Goal: Task Accomplishment & Management: Use online tool/utility

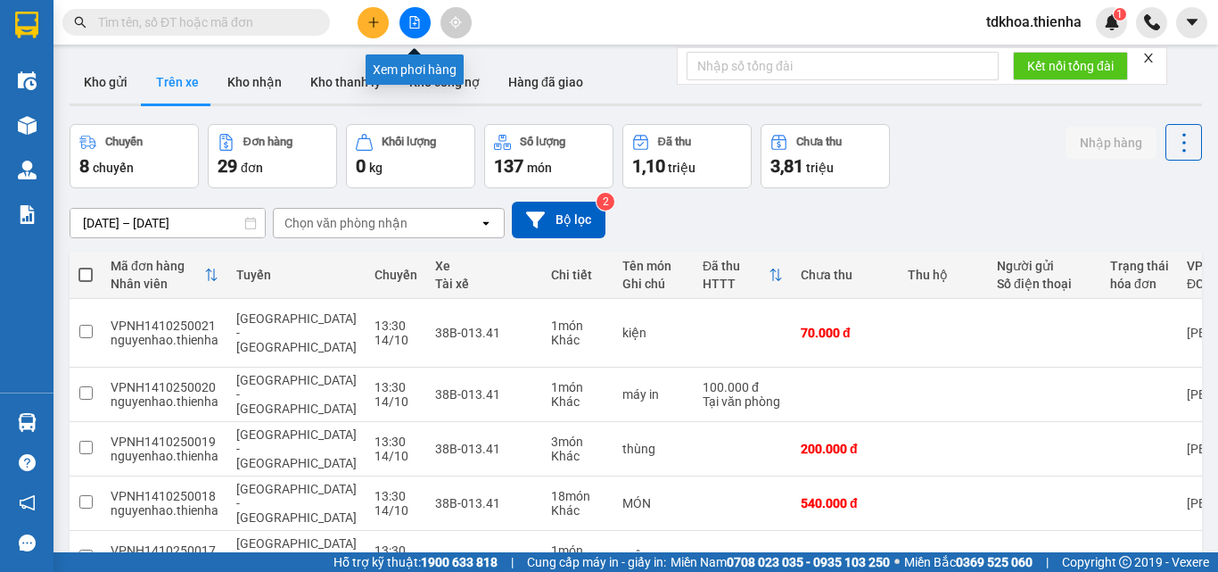
click at [417, 22] on icon "file-add" at bounding box center [414, 22] width 12 height 12
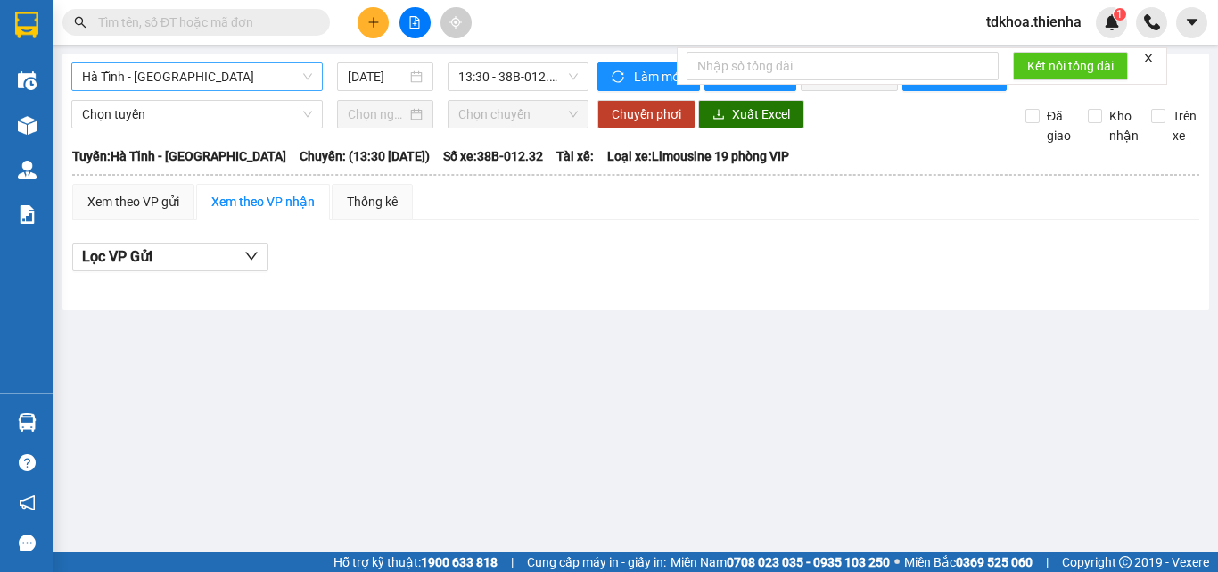
click at [197, 75] on span "Hà Tĩnh - [GEOGRAPHIC_DATA]" at bounding box center [197, 76] width 230 height 27
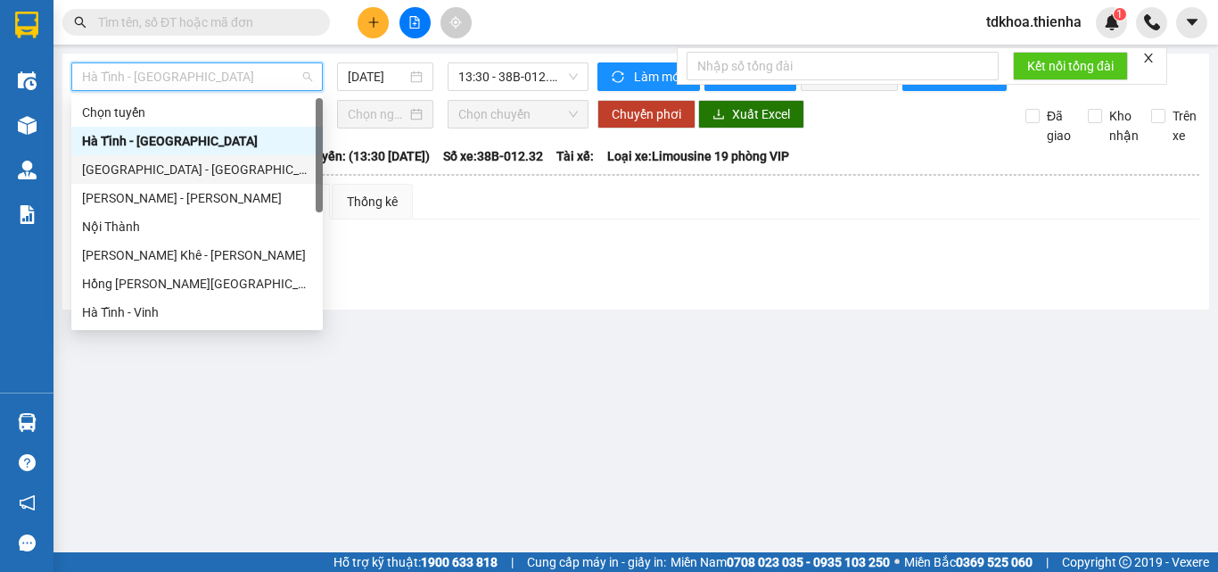
click at [134, 171] on div "[GEOGRAPHIC_DATA] - [GEOGRAPHIC_DATA]" at bounding box center [197, 170] width 230 height 20
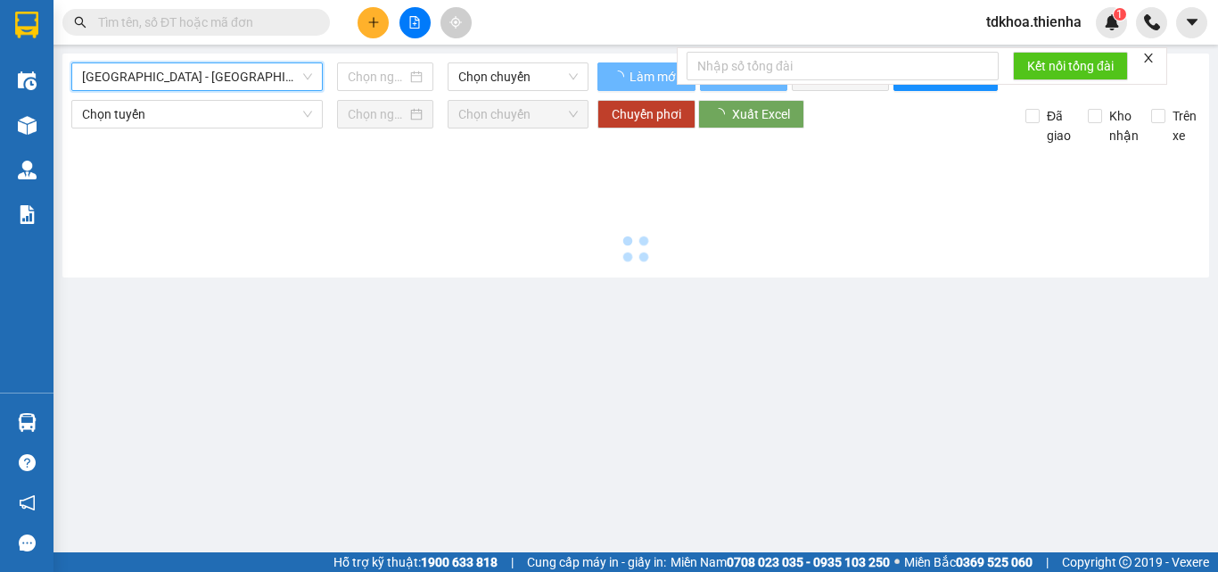
type input "[DATE]"
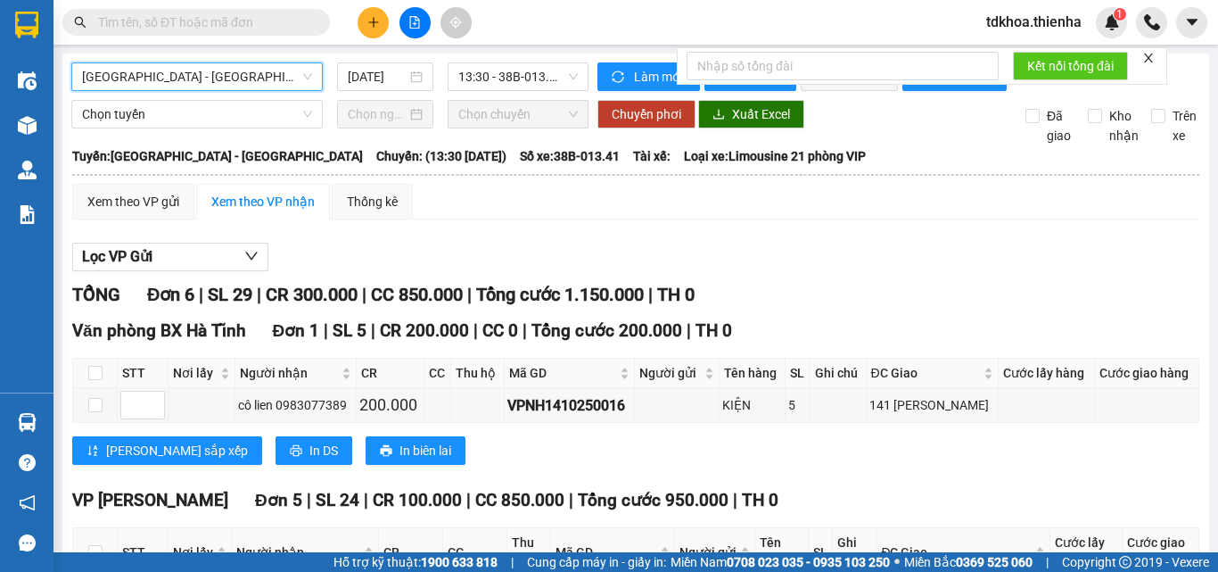
click at [1152, 60] on icon "close" at bounding box center [1148, 57] width 9 height 9
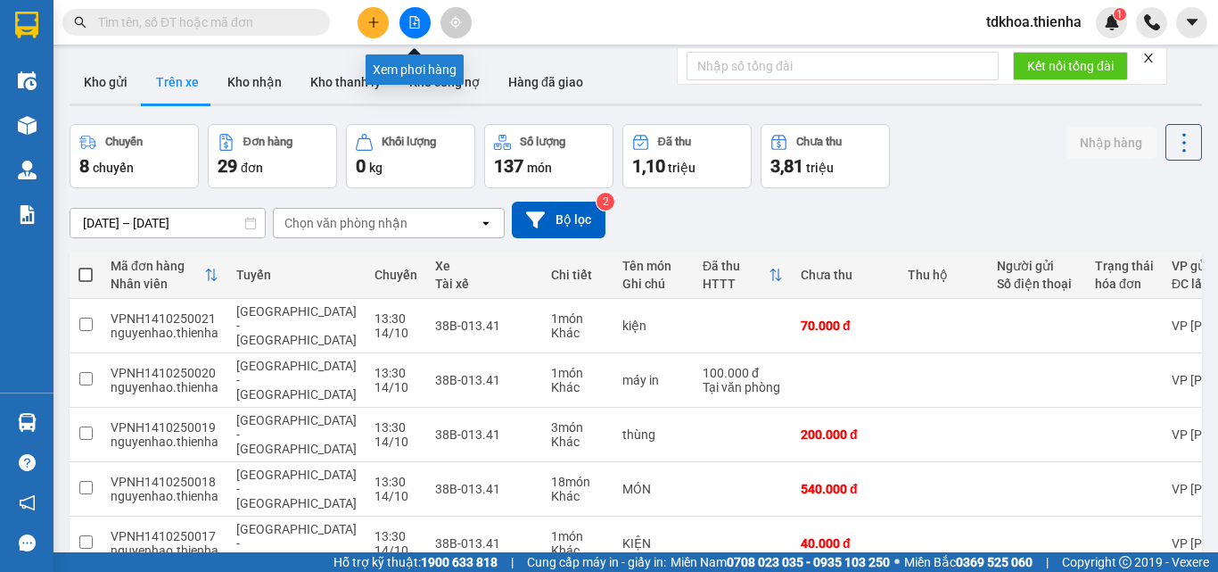
click at [408, 19] on icon "file-add" at bounding box center [414, 22] width 12 height 12
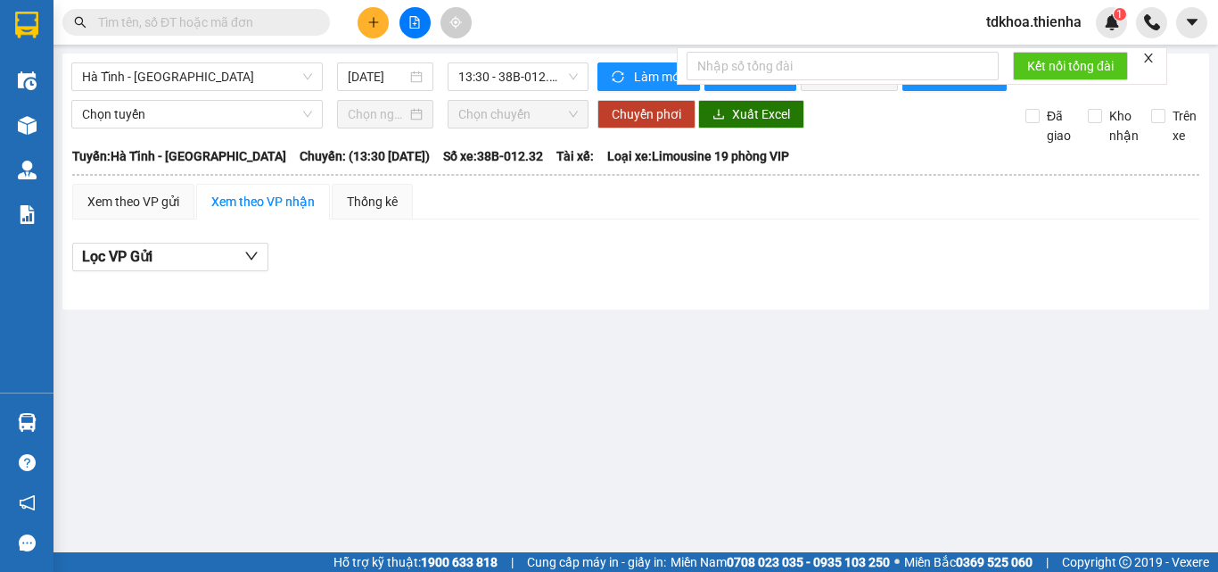
click at [245, 61] on div "[GEOGRAPHIC_DATA] - [GEOGRAPHIC_DATA] [DATE] 13:30 - 38B-012.32 Làm mới In phơi…" at bounding box center [635, 181] width 1147 height 256
click at [230, 71] on span "Hà Tĩnh - [GEOGRAPHIC_DATA]" at bounding box center [197, 76] width 230 height 27
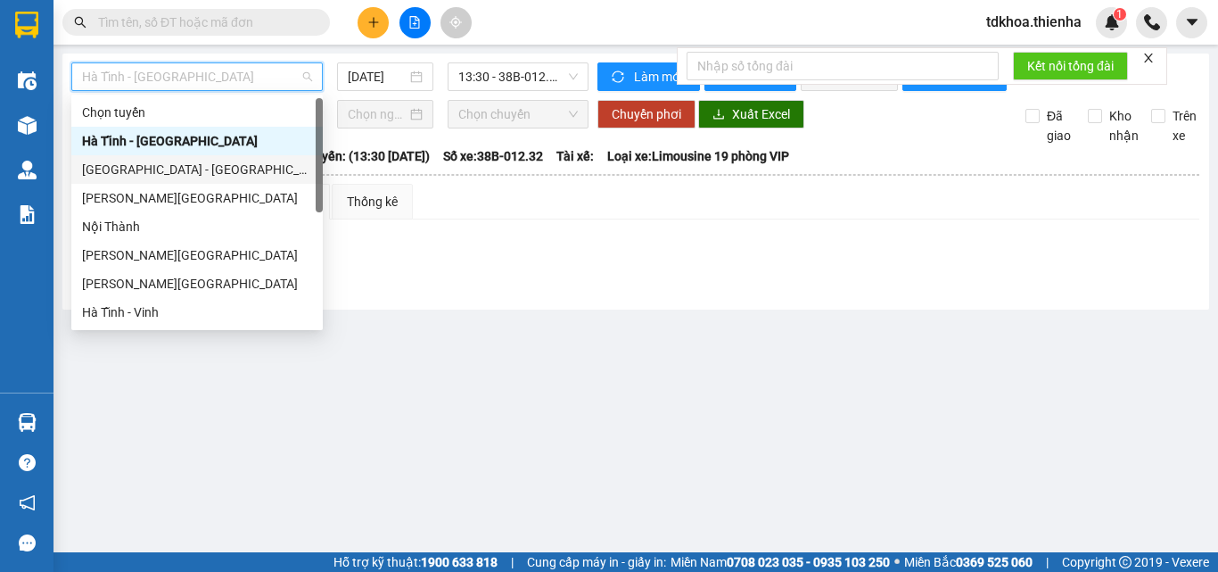
click at [113, 172] on div "[GEOGRAPHIC_DATA] - [GEOGRAPHIC_DATA]" at bounding box center [197, 170] width 230 height 20
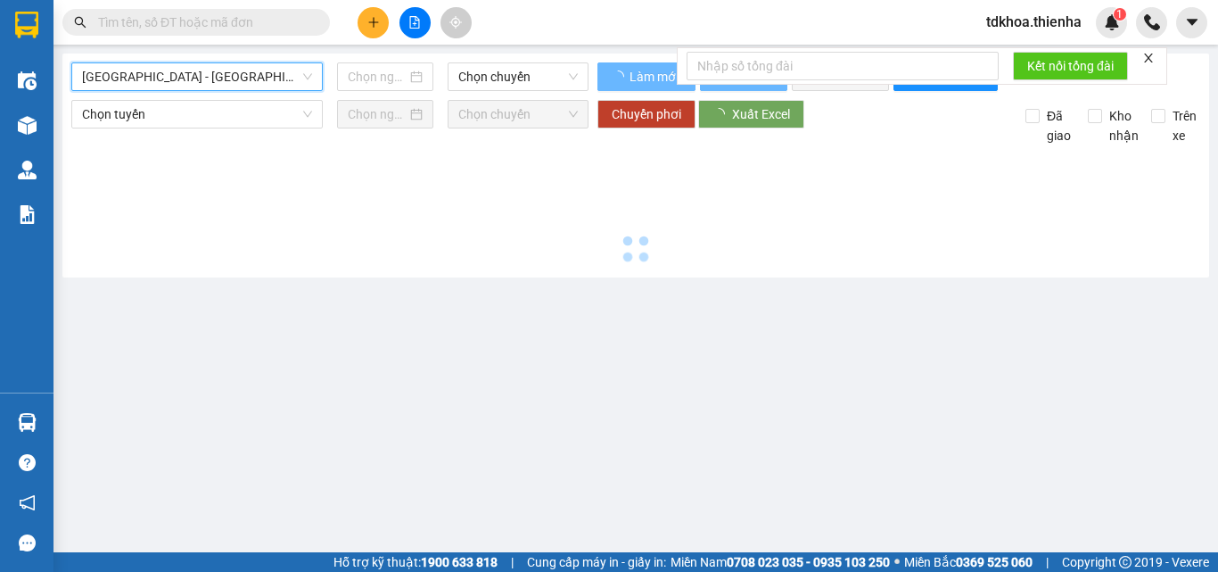
type input "[DATE]"
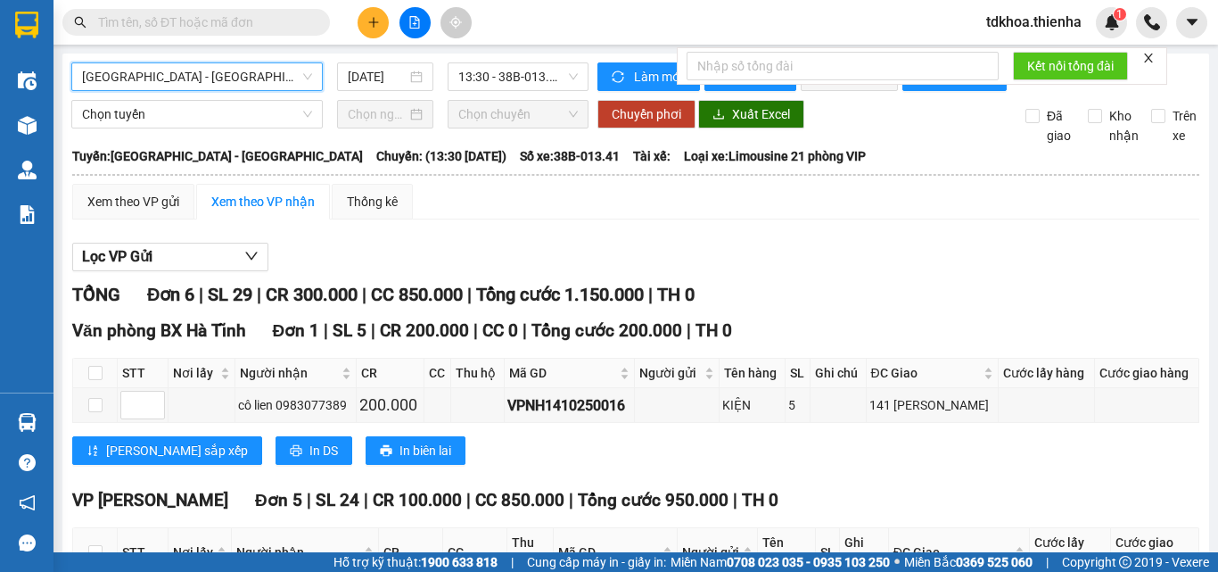
click at [1153, 55] on icon "close" at bounding box center [1148, 57] width 9 height 9
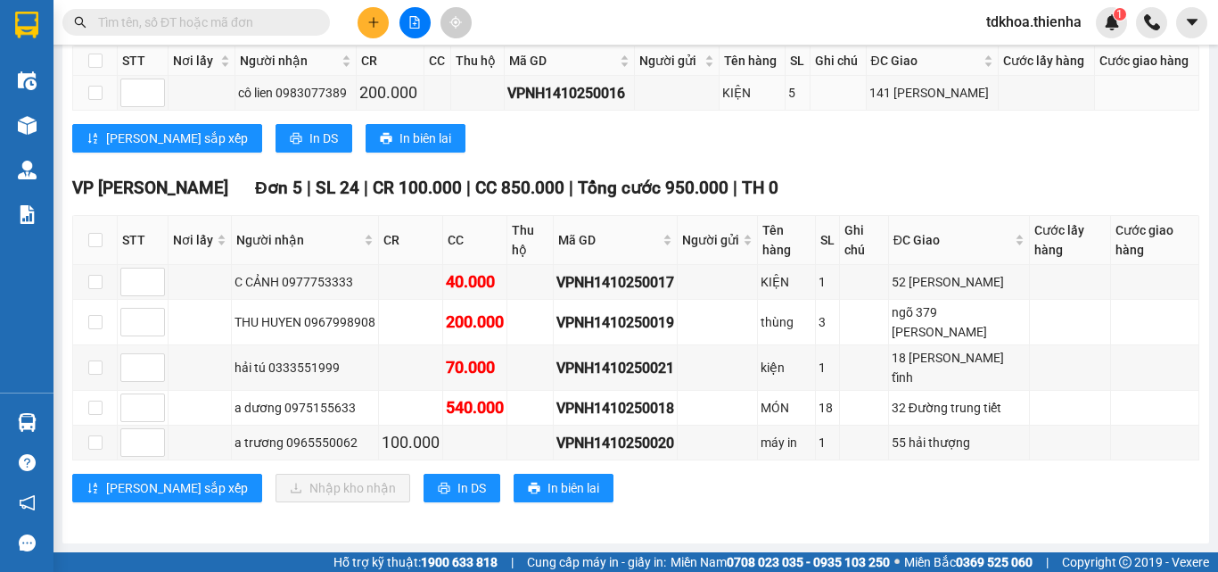
scroll to position [138, 0]
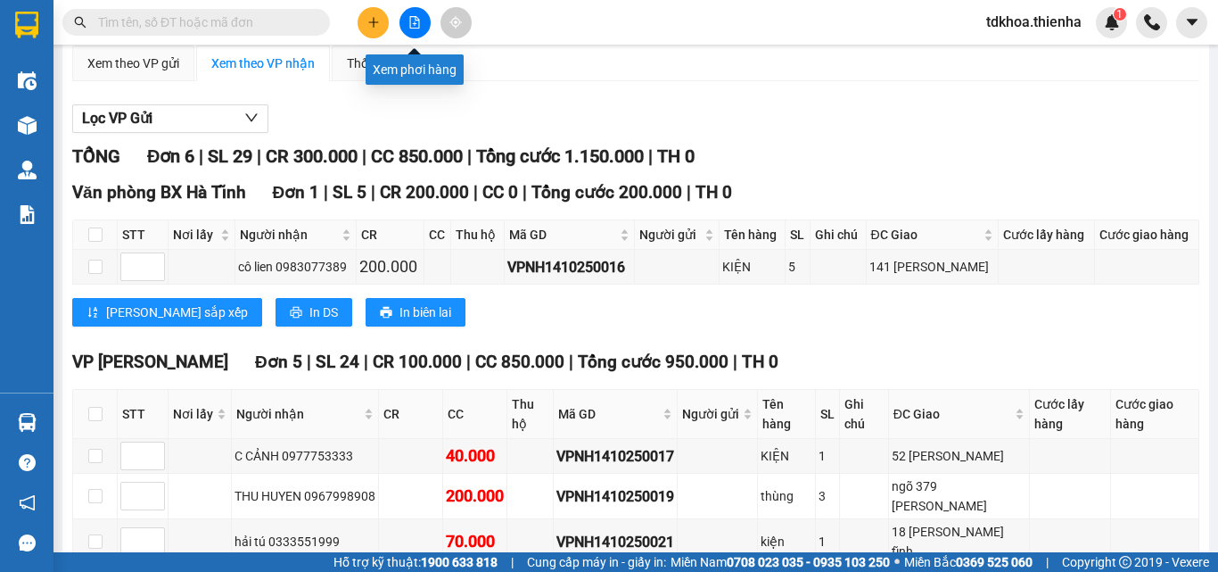
click at [419, 29] on button at bounding box center [414, 22] width 31 height 31
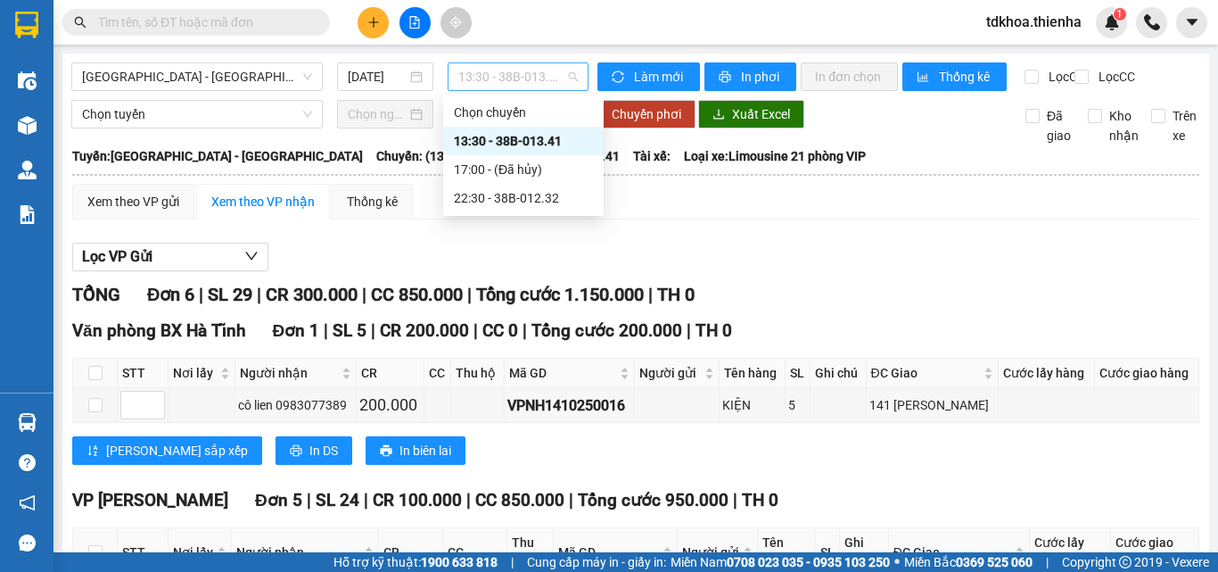
click at [500, 75] on span "13:30 - 38B-013.41" at bounding box center [517, 76] width 119 height 27
click at [460, 195] on div "22:30 - 38B-012.32" at bounding box center [523, 198] width 139 height 20
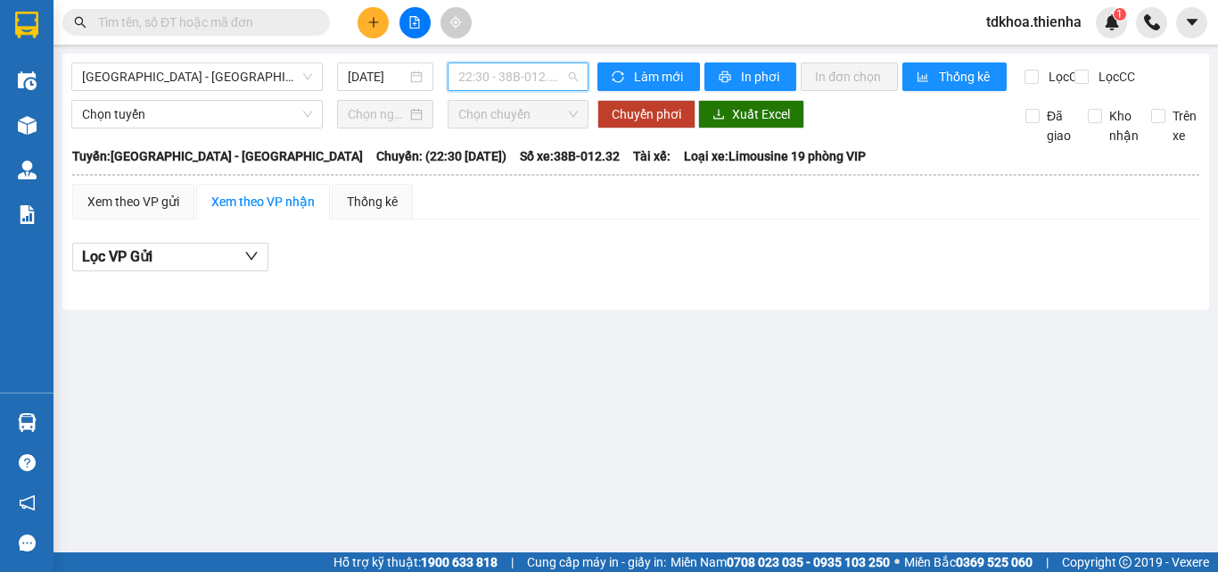
click at [506, 77] on span "22:30 - 38B-012.32" at bounding box center [517, 76] width 119 height 27
